Goal: Transaction & Acquisition: Purchase product/service

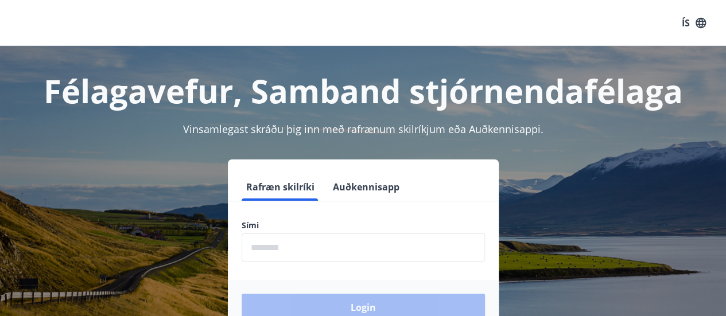
click at [330, 243] on input "phone" at bounding box center [363, 247] width 243 height 28
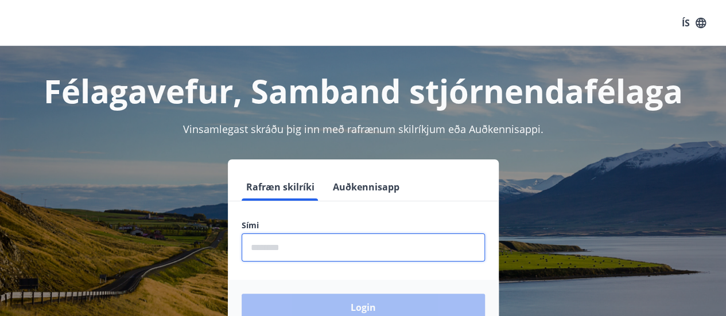
type input "********"
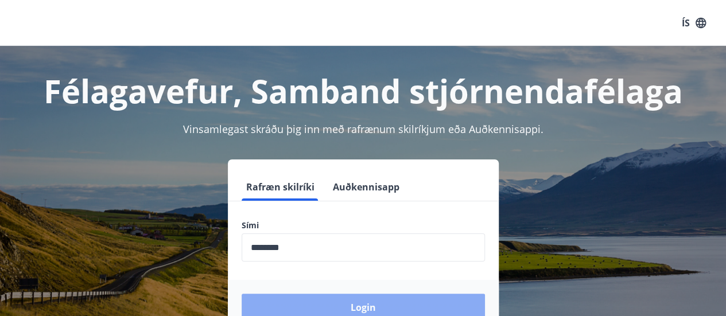
click at [352, 302] on button "Login" at bounding box center [363, 308] width 243 height 28
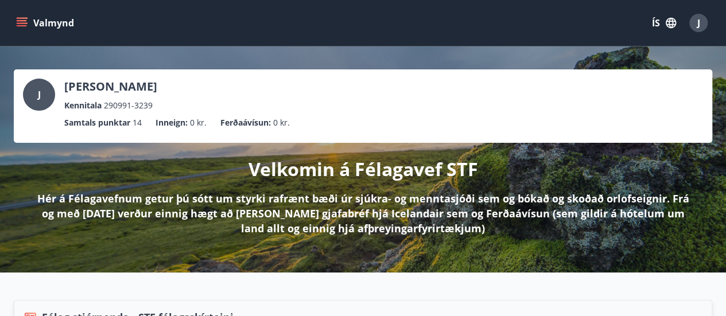
click at [16, 21] on button "Valmynd" at bounding box center [46, 23] width 65 height 21
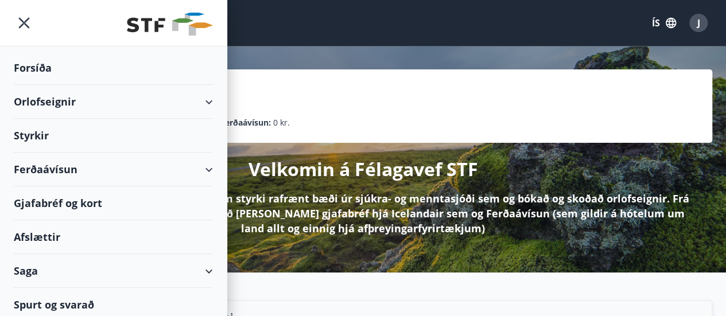
click at [161, 85] on div "Styrkir" at bounding box center [113, 68] width 199 height 34
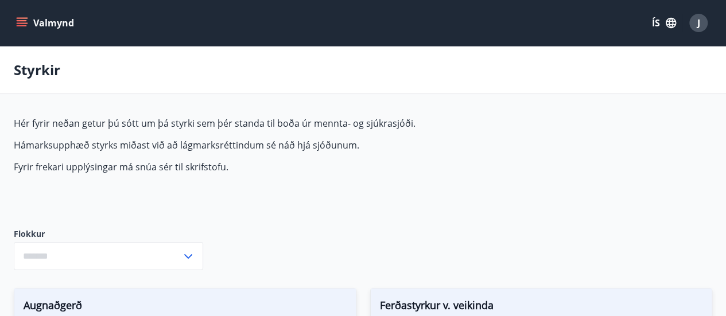
type input "***"
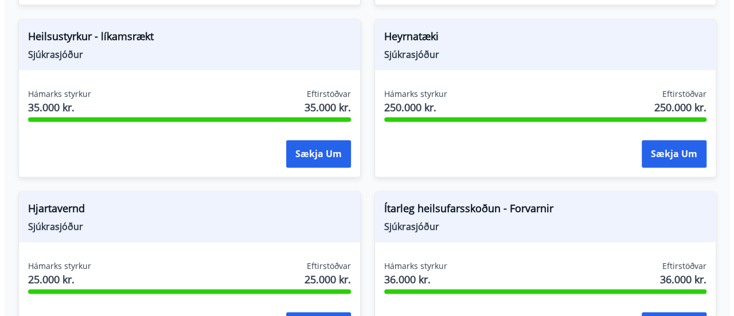
scroll to position [803, 0]
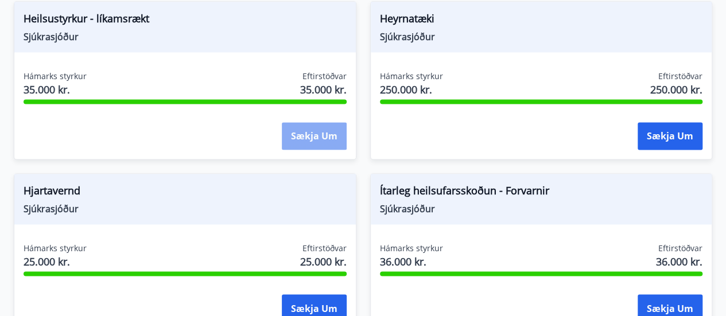
click at [293, 125] on button "Sækja um" at bounding box center [314, 136] width 65 height 28
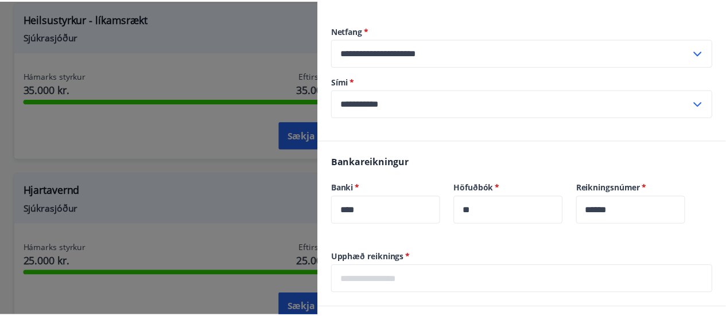
scroll to position [344, 0]
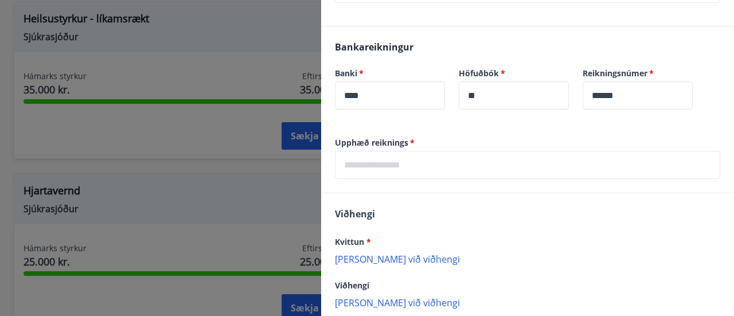
click at [145, 52] on div at bounding box center [367, 158] width 734 height 316
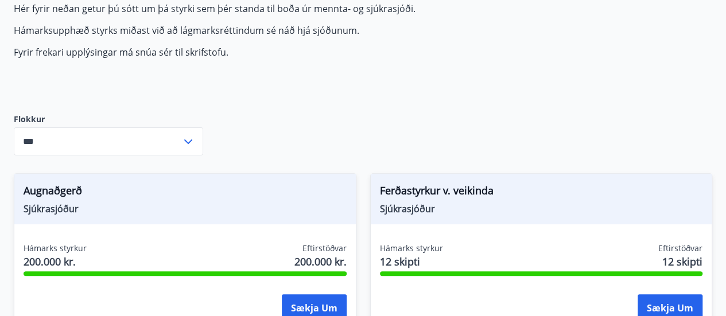
scroll to position [0, 0]
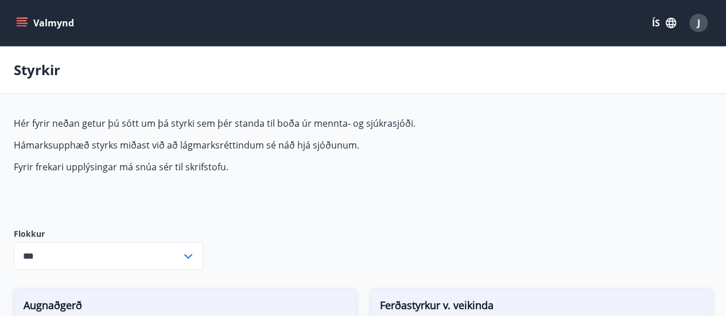
click at [35, 24] on button "Valmynd" at bounding box center [46, 23] width 65 height 21
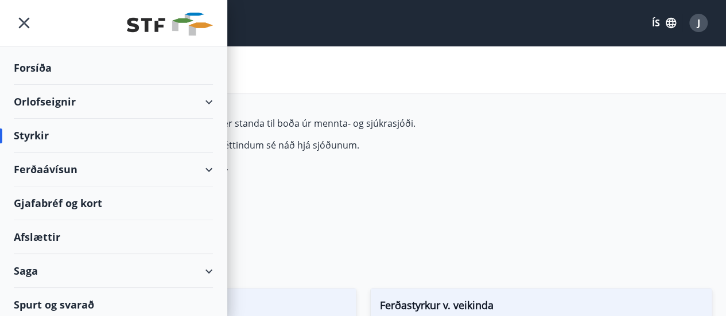
click at [207, 106] on div "Orlofseignir" at bounding box center [113, 102] width 227 height 34
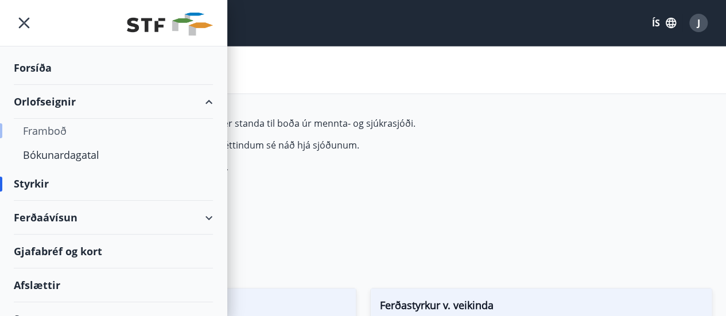
click at [67, 129] on div "Framboð" at bounding box center [113, 131] width 181 height 24
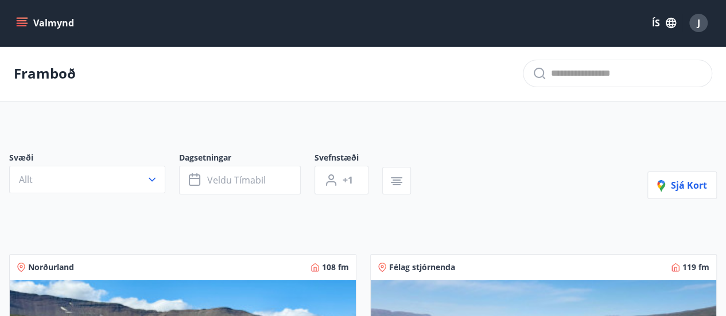
click at [22, 20] on icon "menu" at bounding box center [22, 20] width 10 height 1
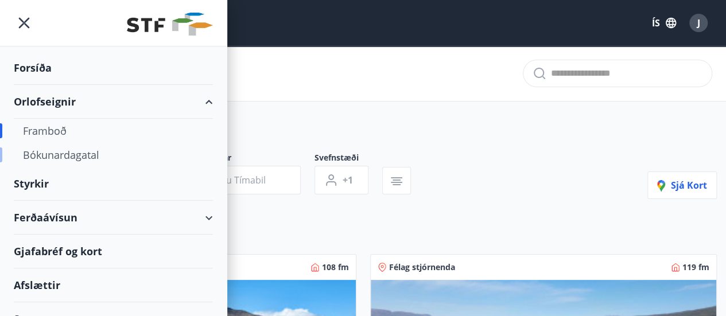
click at [71, 156] on div "Bókunardagatal" at bounding box center [113, 155] width 181 height 24
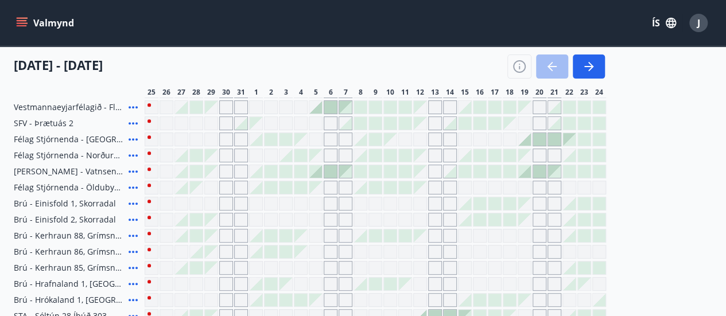
scroll to position [115, 0]
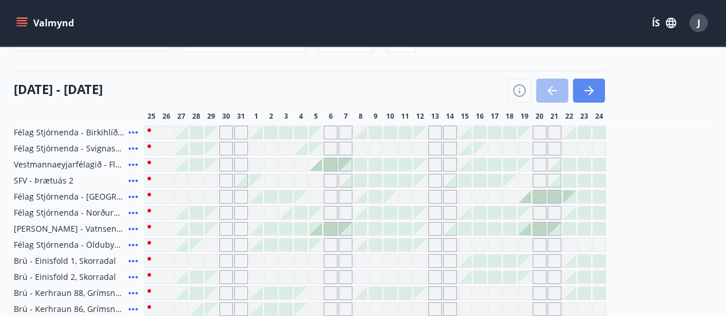
click at [594, 90] on icon "button" at bounding box center [589, 91] width 14 height 14
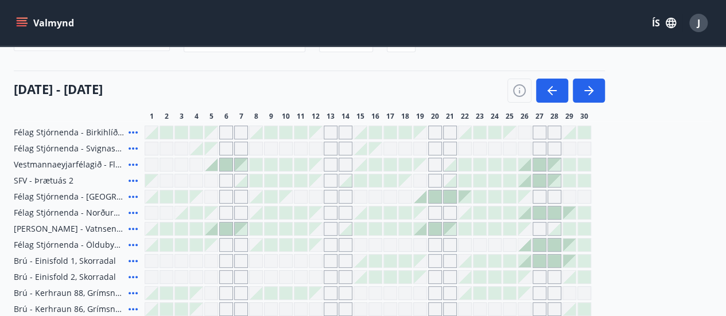
click at [52, 23] on button "Valmynd" at bounding box center [46, 23] width 65 height 21
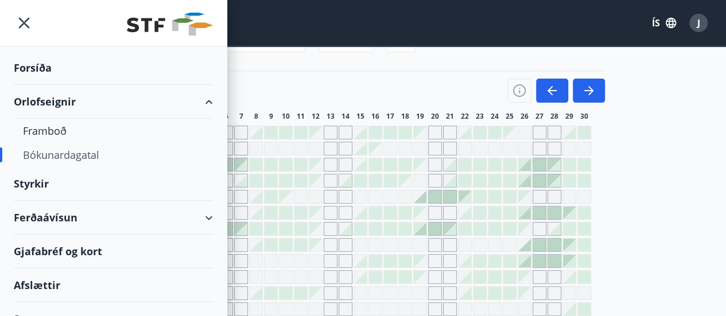
click at [48, 213] on div "Ferðaávísun" at bounding box center [113, 218] width 199 height 34
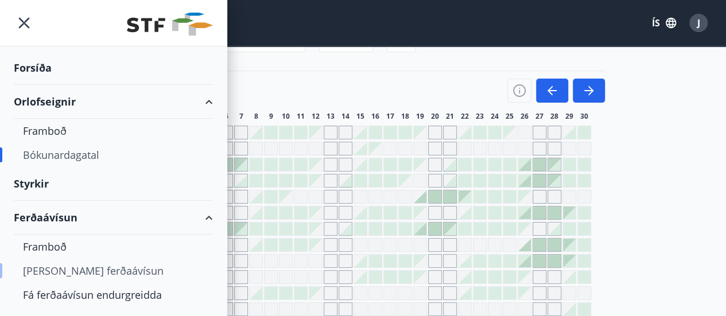
scroll to position [52, 0]
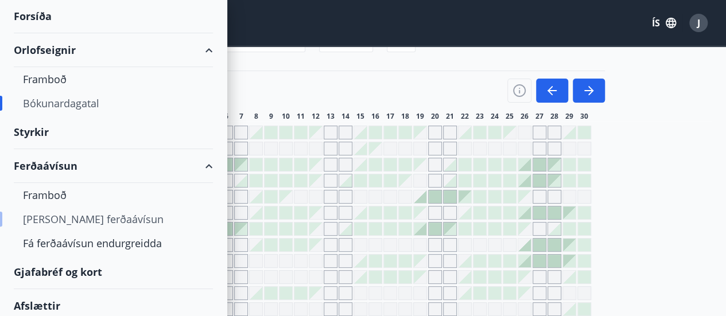
click at [55, 207] on div "[PERSON_NAME] ferðaávísun" at bounding box center [113, 219] width 181 height 24
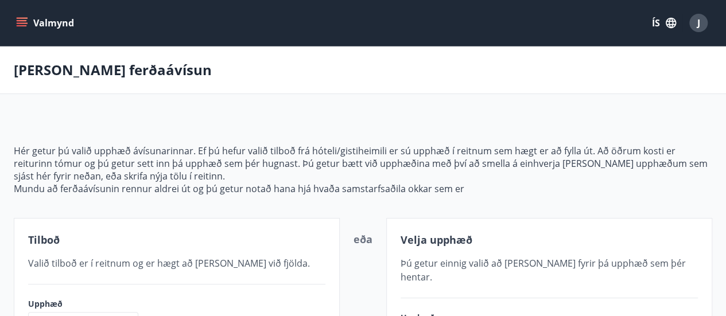
click at [29, 21] on button "Valmynd" at bounding box center [46, 23] width 65 height 21
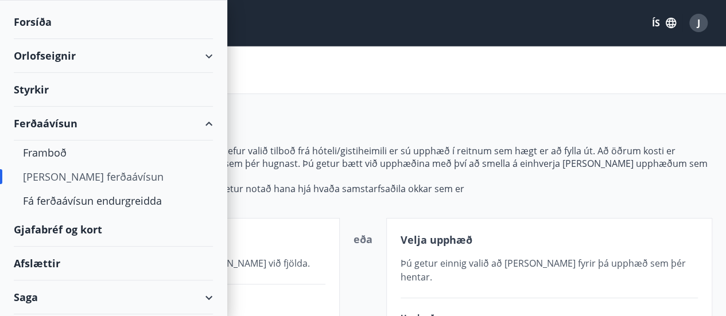
scroll to position [76, 0]
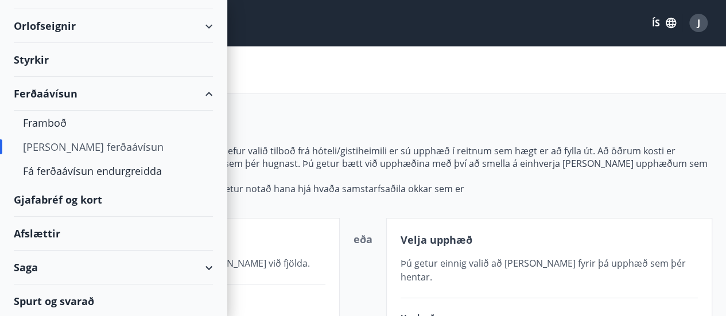
click at [62, 211] on div "Gjafabréf og kort" at bounding box center [113, 200] width 199 height 34
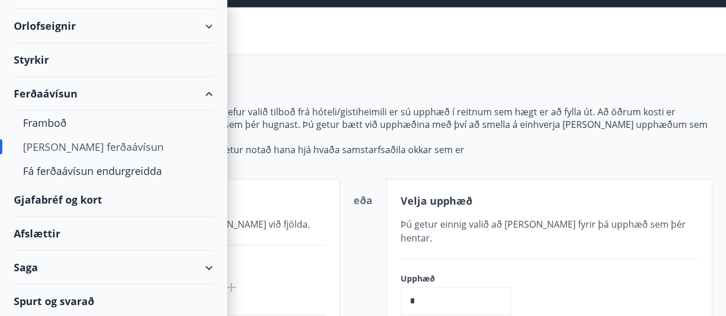
scroll to position [57, 0]
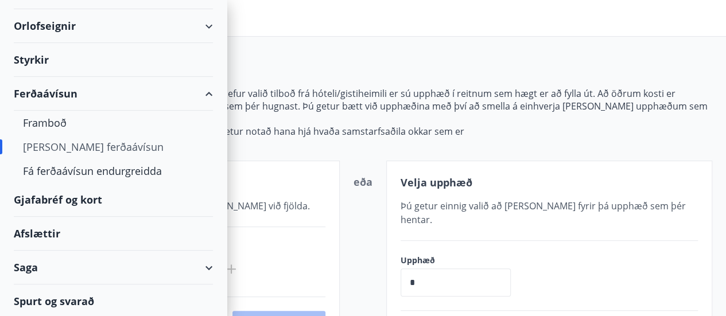
click at [33, 229] on div "Afslættir" at bounding box center [113, 234] width 199 height 34
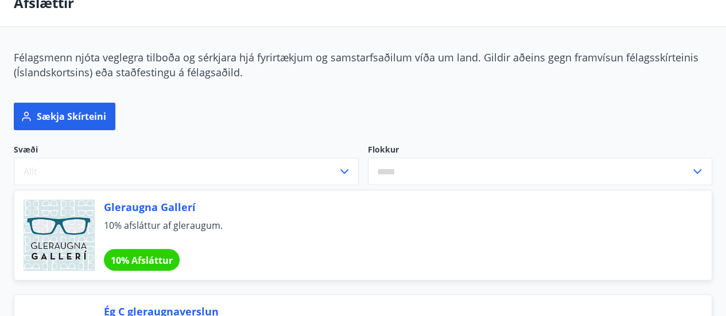
scroll to position [115, 0]
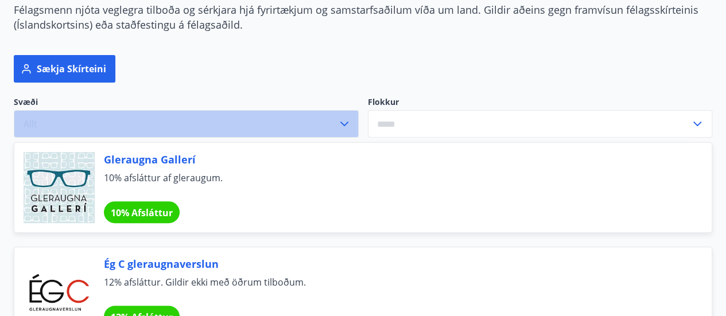
click at [312, 124] on button "Allt" at bounding box center [186, 124] width 345 height 28
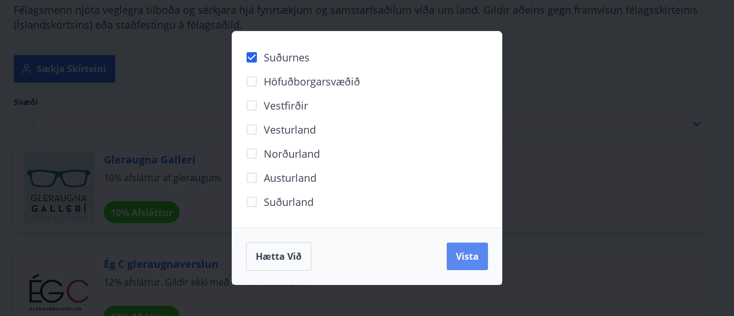
click at [477, 250] on span "Vista" at bounding box center [467, 256] width 23 height 13
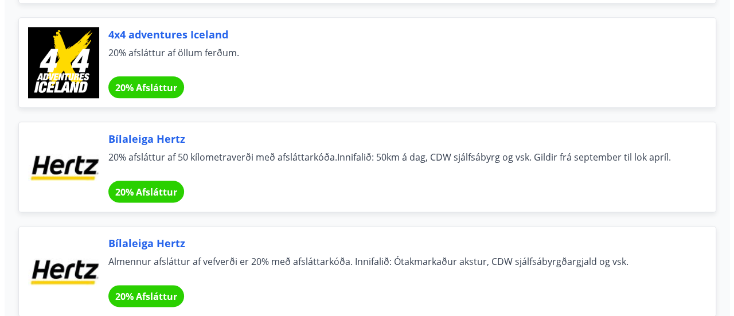
scroll to position [688, 0]
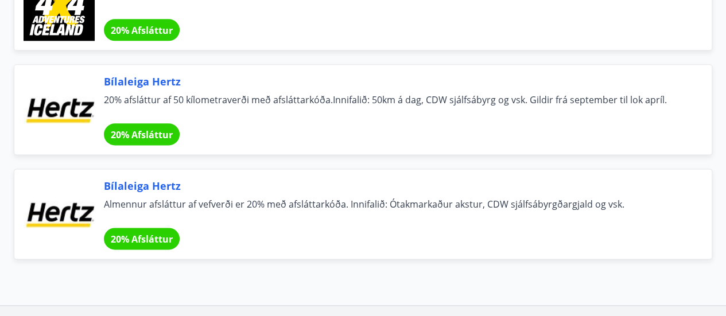
click at [159, 238] on span "20% Afsláttur" at bounding box center [142, 239] width 62 height 13
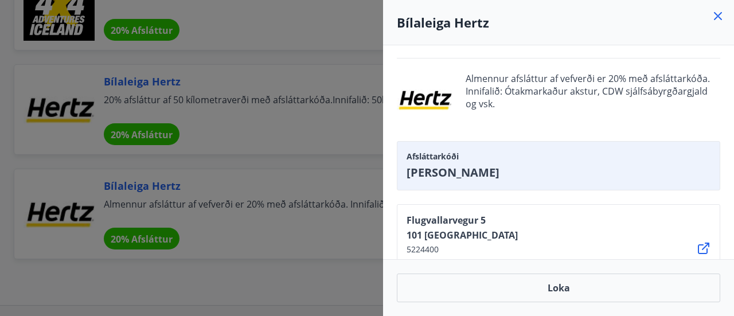
scroll to position [85, 0]
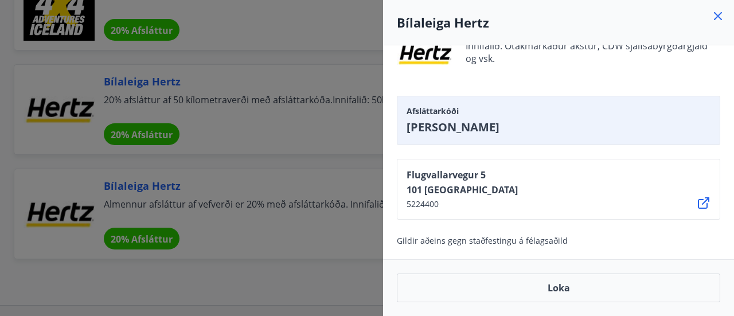
click at [446, 127] on span "[PERSON_NAME]" at bounding box center [559, 127] width 304 height 16
copy span "[PERSON_NAME]"
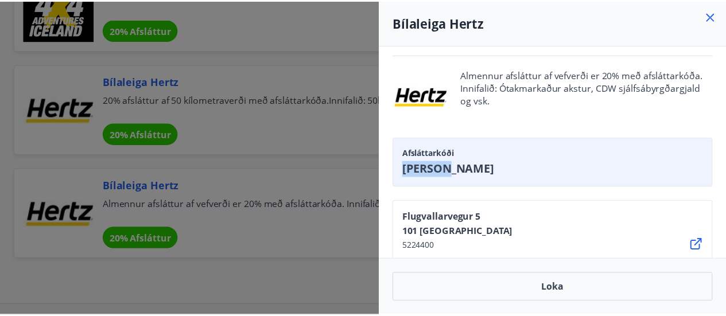
scroll to position [0, 0]
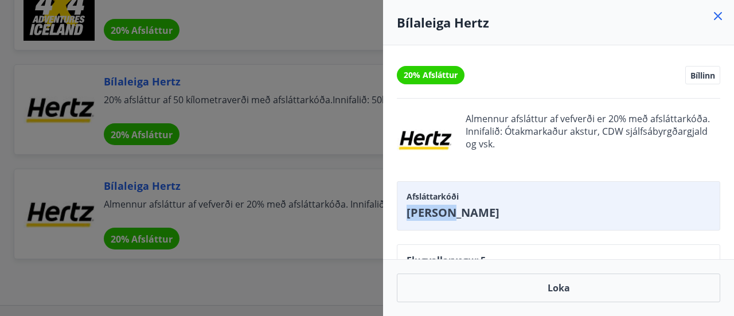
click at [719, 15] on icon at bounding box center [718, 16] width 8 height 8
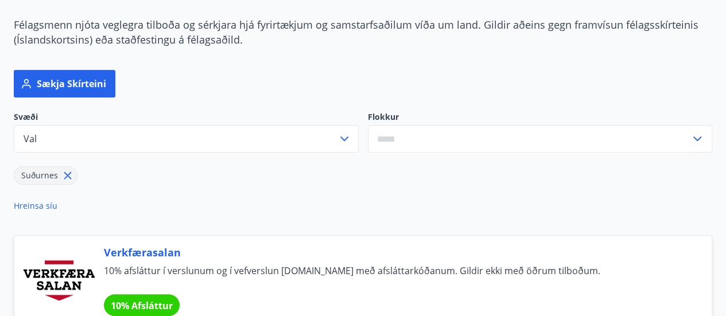
scroll to position [82, 0]
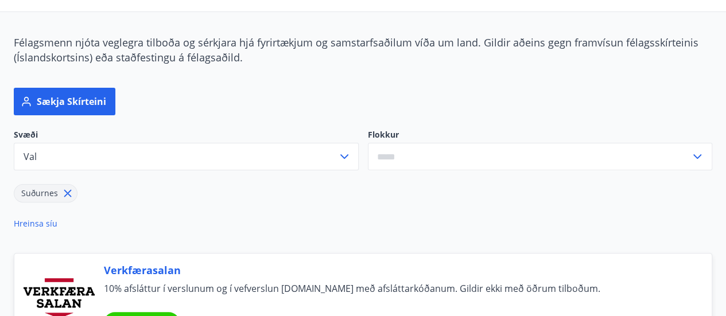
click at [69, 192] on icon at bounding box center [67, 193] width 13 height 13
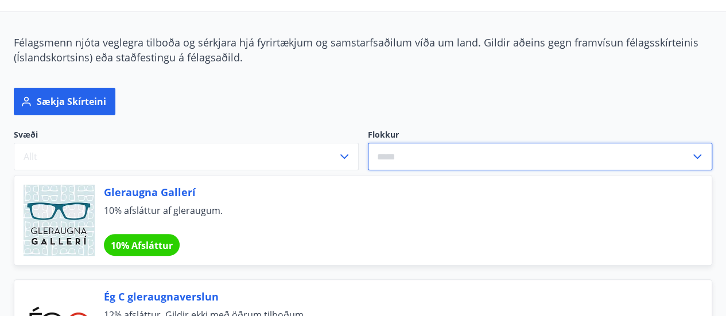
click at [427, 153] on input "text" at bounding box center [529, 157] width 323 height 28
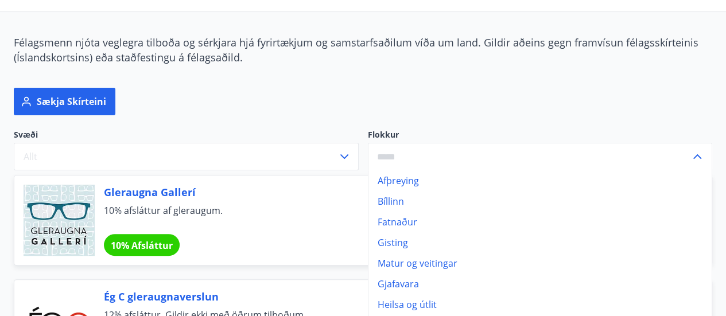
click at [417, 201] on li "Bíllinn" at bounding box center [540, 201] width 344 height 21
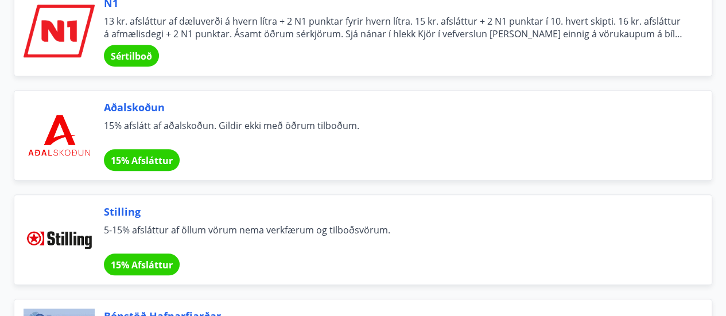
scroll to position [484, 0]
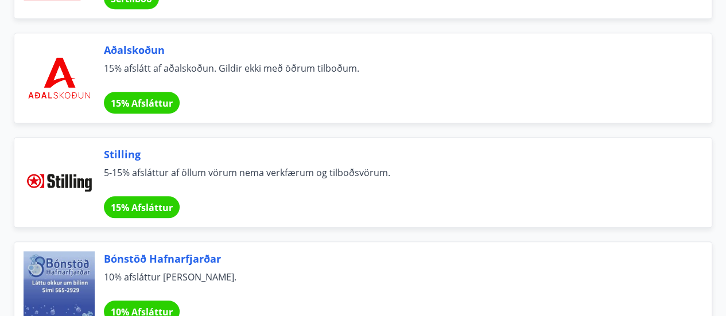
click at [251, 94] on div "Aðalskoðun 15% afslátt af aðalskoðun. Gildir ekki með öðrum tilboðum. 15% Afslá…" at bounding box center [394, 77] width 580 height 71
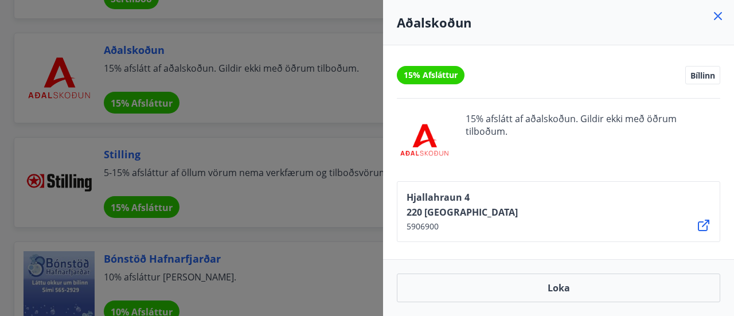
click at [251, 94] on div at bounding box center [367, 158] width 734 height 316
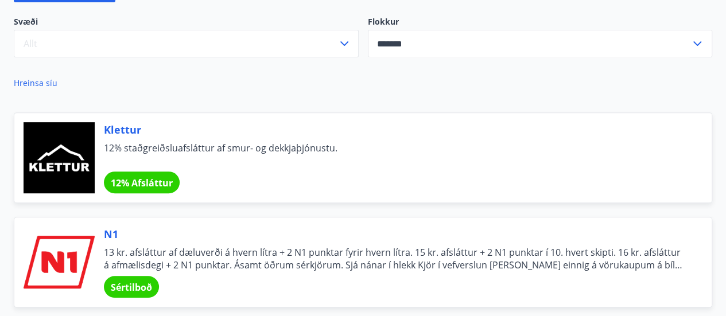
scroll to position [194, 0]
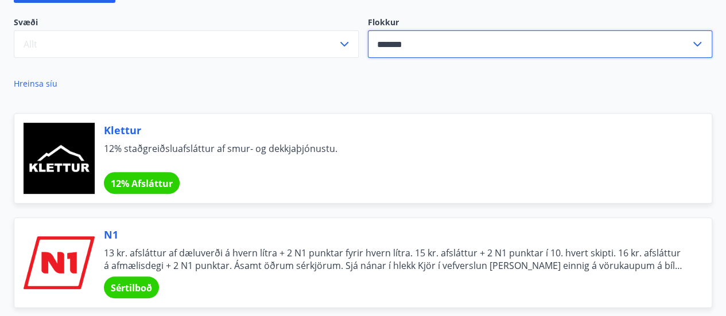
click at [435, 41] on input "*******" at bounding box center [529, 44] width 323 height 28
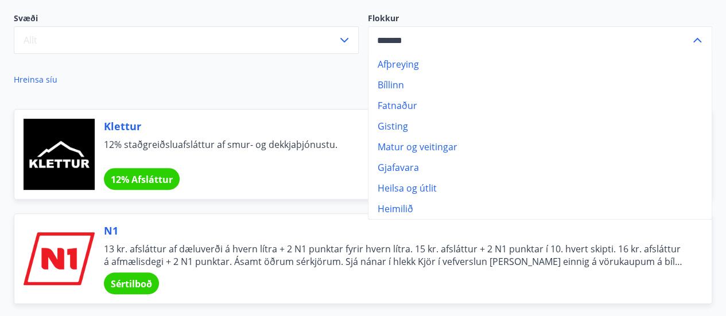
scroll to position [252, 0]
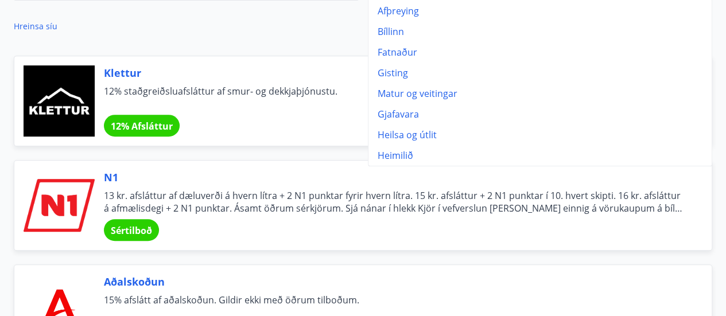
click at [417, 135] on li "Heilsa og útlit" at bounding box center [540, 134] width 344 height 21
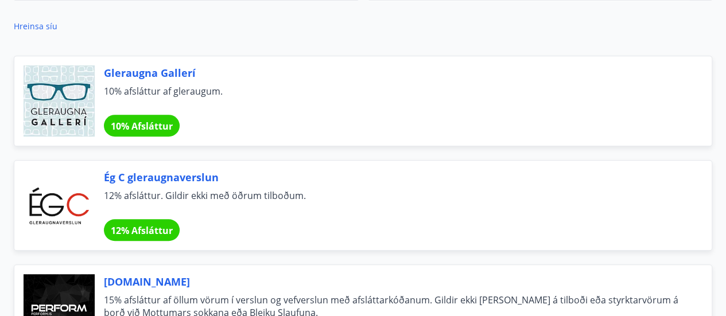
type input "**********"
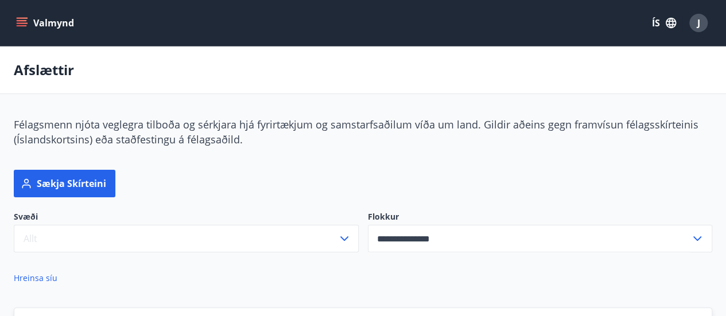
click at [24, 24] on icon "menu" at bounding box center [21, 22] width 11 height 11
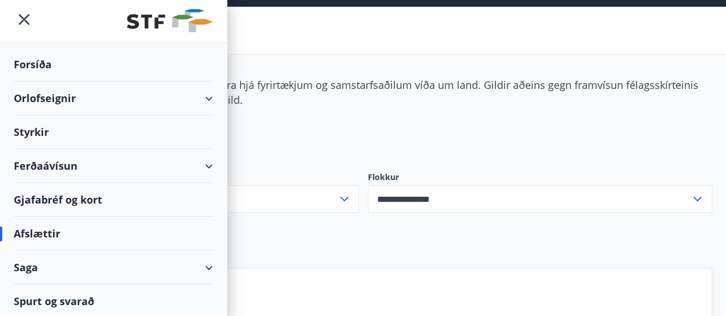
scroll to position [57, 0]
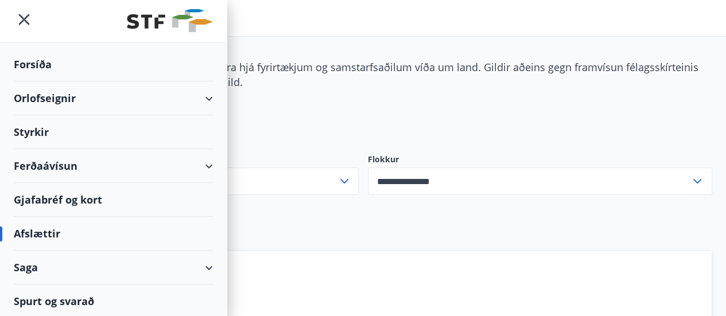
click at [158, 271] on div "Saga" at bounding box center [113, 268] width 199 height 34
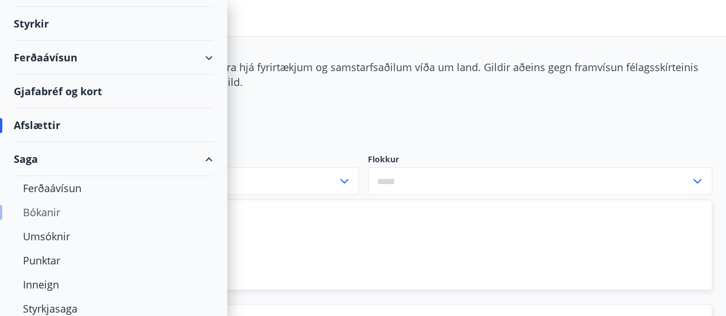
scroll to position [172, 0]
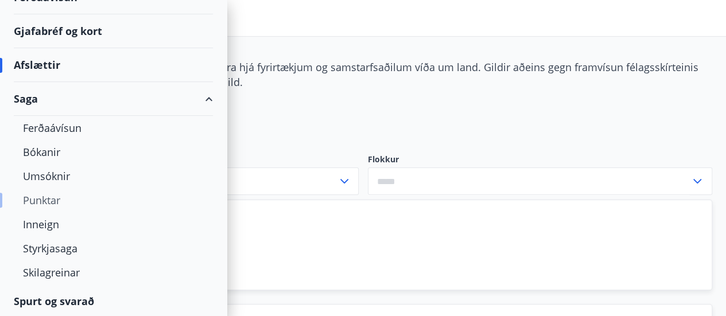
click at [63, 201] on div "Punktar" at bounding box center [113, 200] width 181 height 24
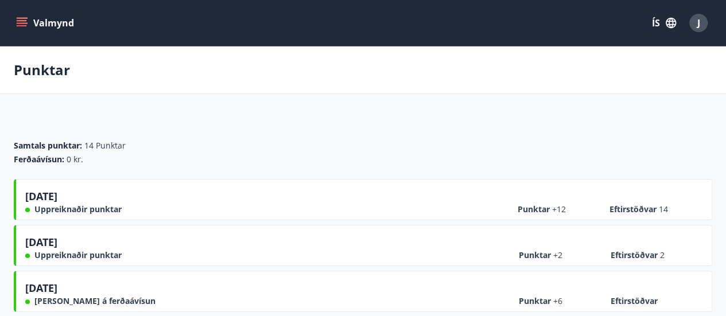
click at [32, 28] on button "Valmynd" at bounding box center [46, 23] width 65 height 21
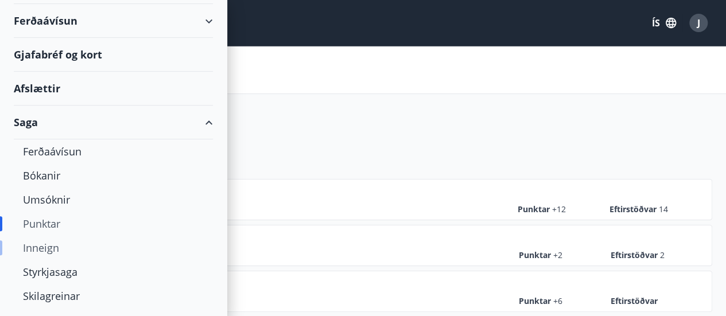
scroll to position [172, 0]
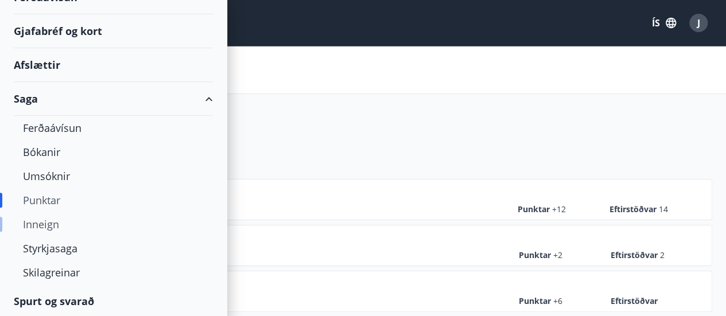
click at [55, 228] on div "Inneign" at bounding box center [113, 224] width 181 height 24
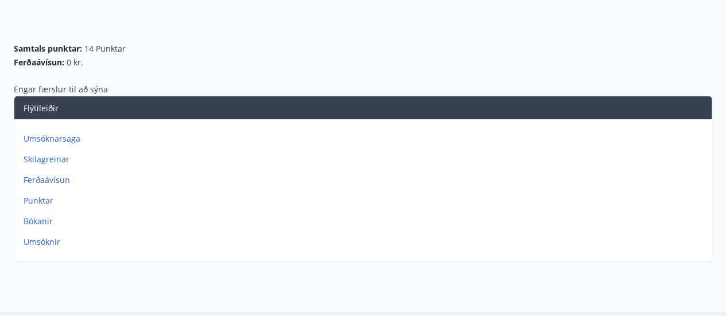
scroll to position [115, 0]
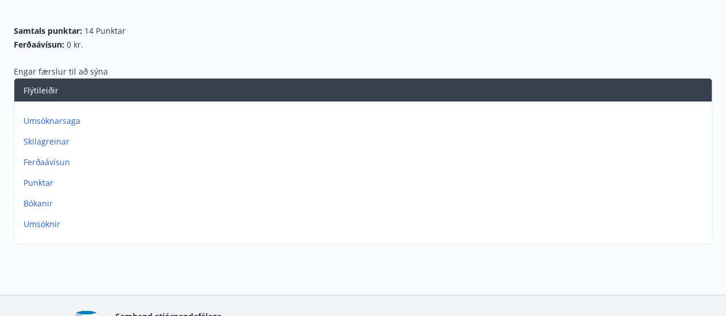
click at [44, 182] on p "Punktar" at bounding box center [365, 182] width 683 height 11
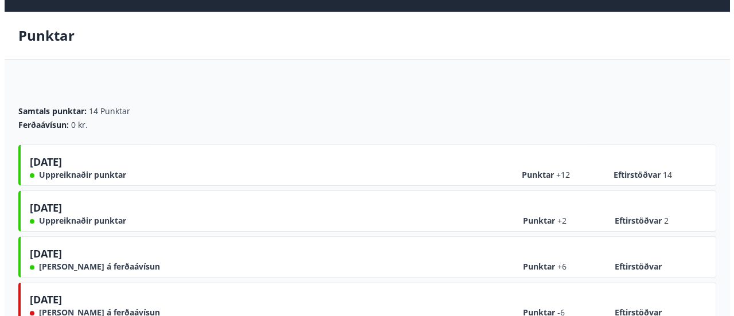
scroll to position [13, 0]
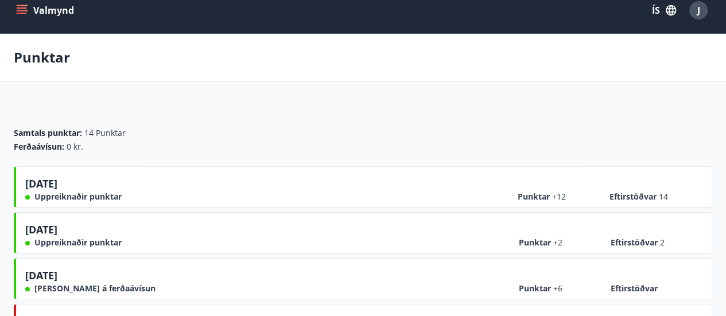
click at [30, 10] on button "Valmynd" at bounding box center [46, 10] width 65 height 21
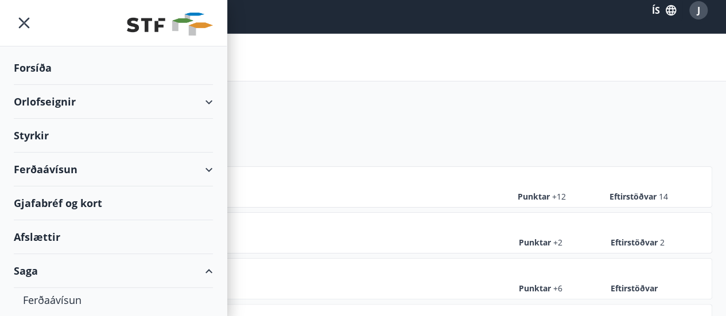
click at [202, 169] on div "Ferðaávísun" at bounding box center [113, 170] width 199 height 34
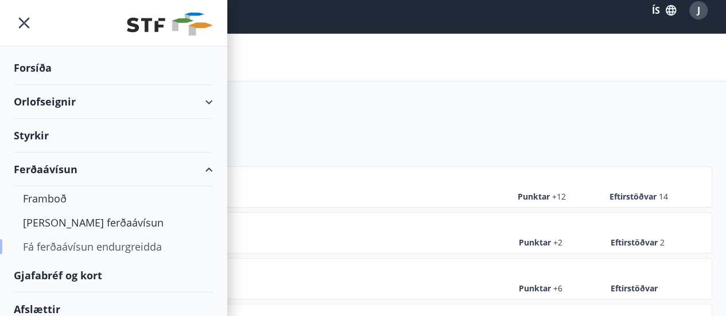
click at [87, 242] on div "Fá ferðaávísun endurgreidda" at bounding box center [113, 247] width 181 height 24
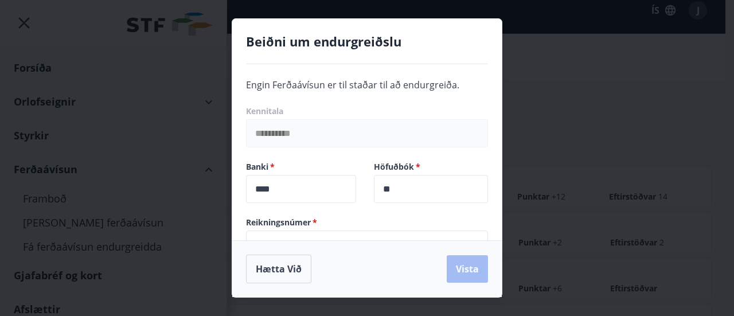
scroll to position [31, 0]
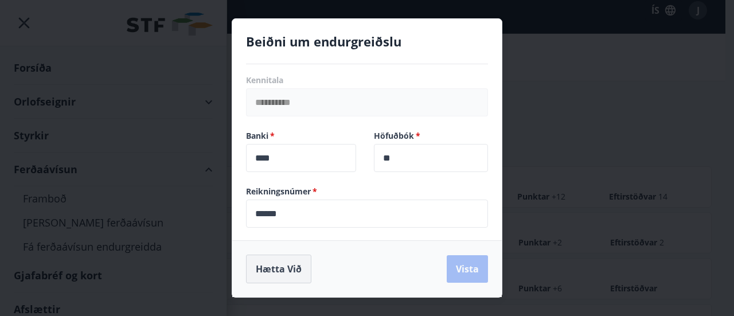
click at [286, 267] on button "Hætta við" at bounding box center [278, 269] width 65 height 29
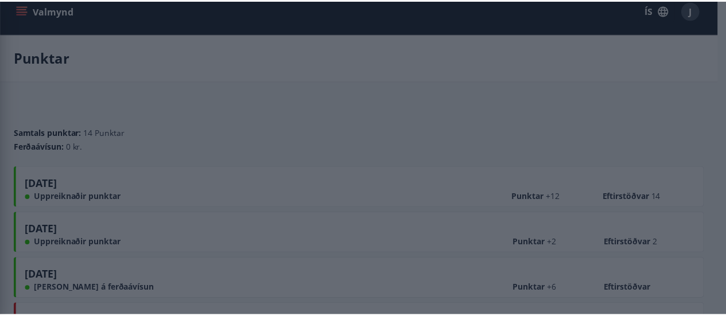
scroll to position [46, 0]
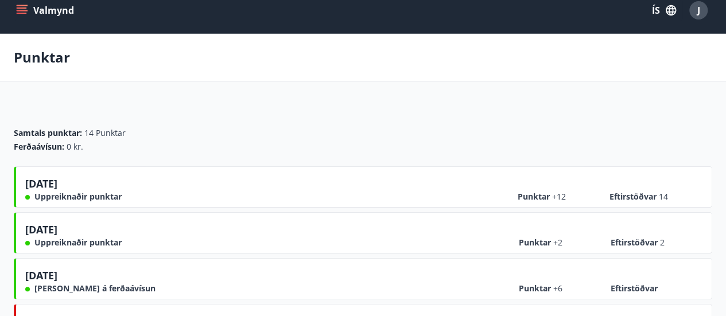
click at [18, 13] on icon "menu" at bounding box center [22, 13] width 10 height 1
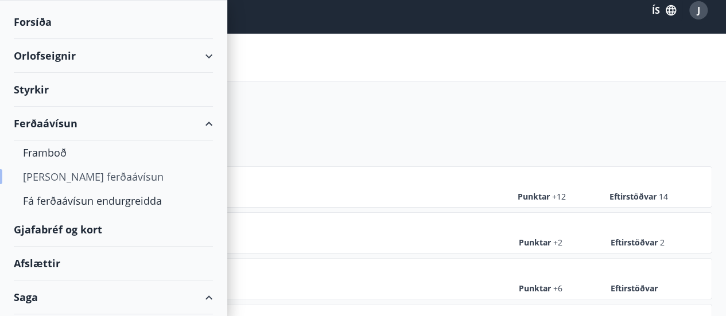
click at [83, 181] on div "[PERSON_NAME] ferðaávísun" at bounding box center [113, 177] width 181 height 24
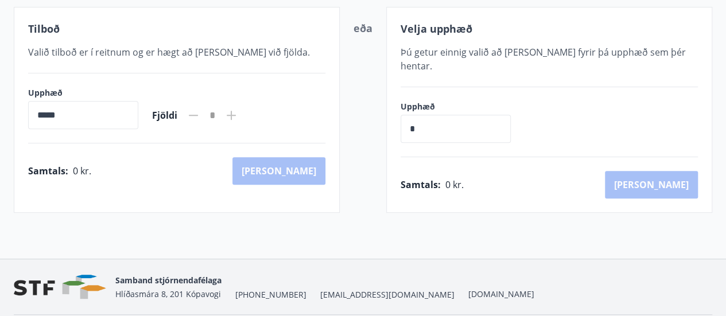
scroll to position [235, 0]
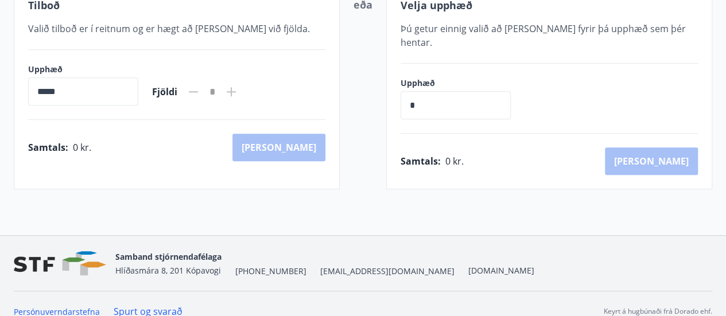
click at [120, 87] on input "*****" at bounding box center [83, 91] width 110 height 28
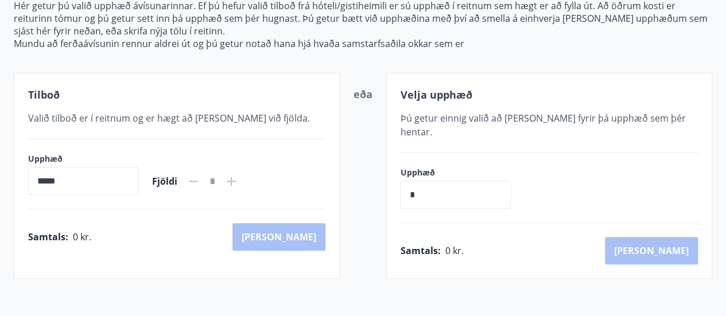
scroll to position [120, 0]
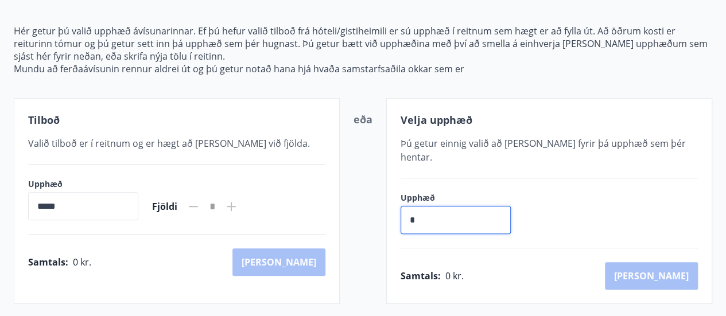
drag, startPoint x: 464, startPoint y: 209, endPoint x: 356, endPoint y: 198, distance: 109.0
click at [356, 199] on div "Tilboð Valið tilboð er í reitnum og er hægt að [PERSON_NAME] við fjölda. Upphæð…" at bounding box center [363, 201] width 698 height 206
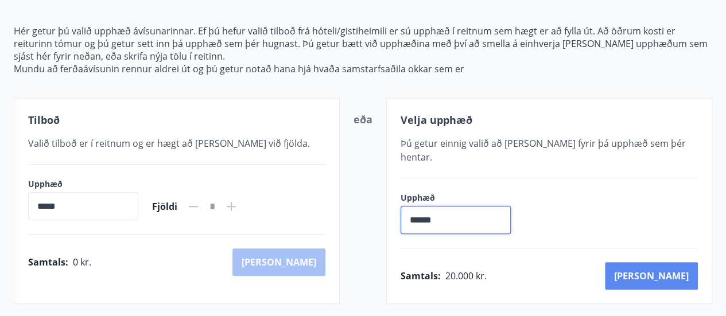
type input "******"
click at [670, 263] on button "[PERSON_NAME]" at bounding box center [651, 276] width 93 height 28
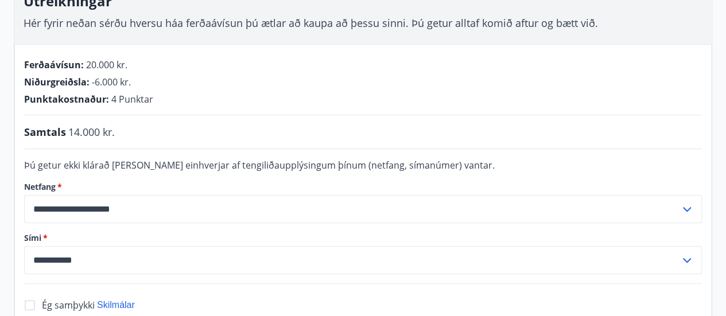
scroll to position [177, 0]
